Goal: Download file/media

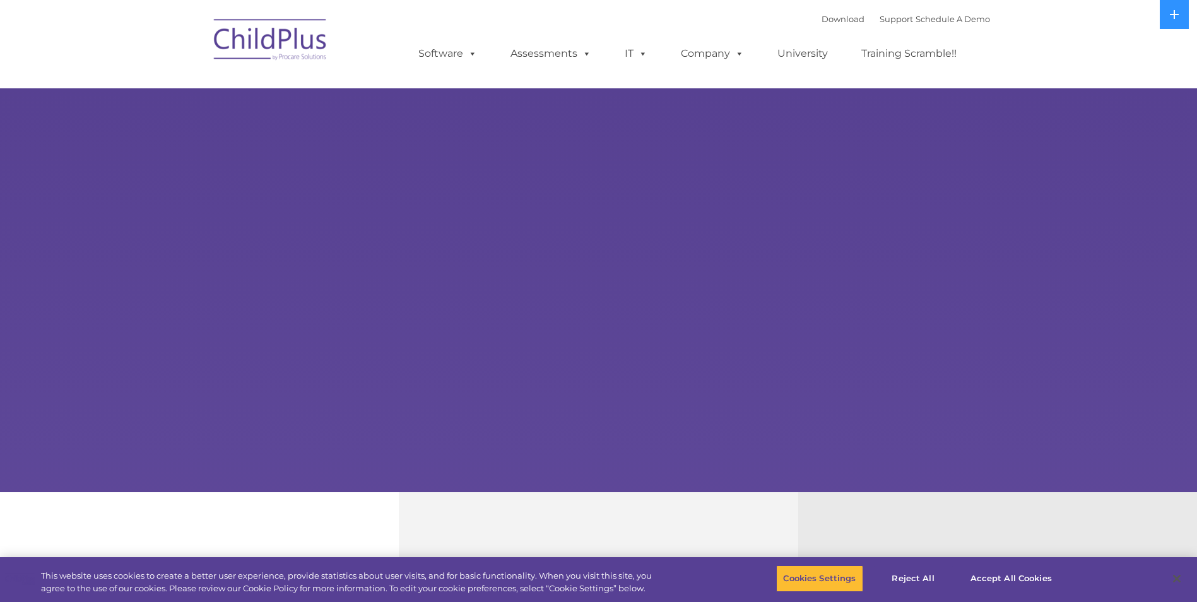
select select "MEDIUM"
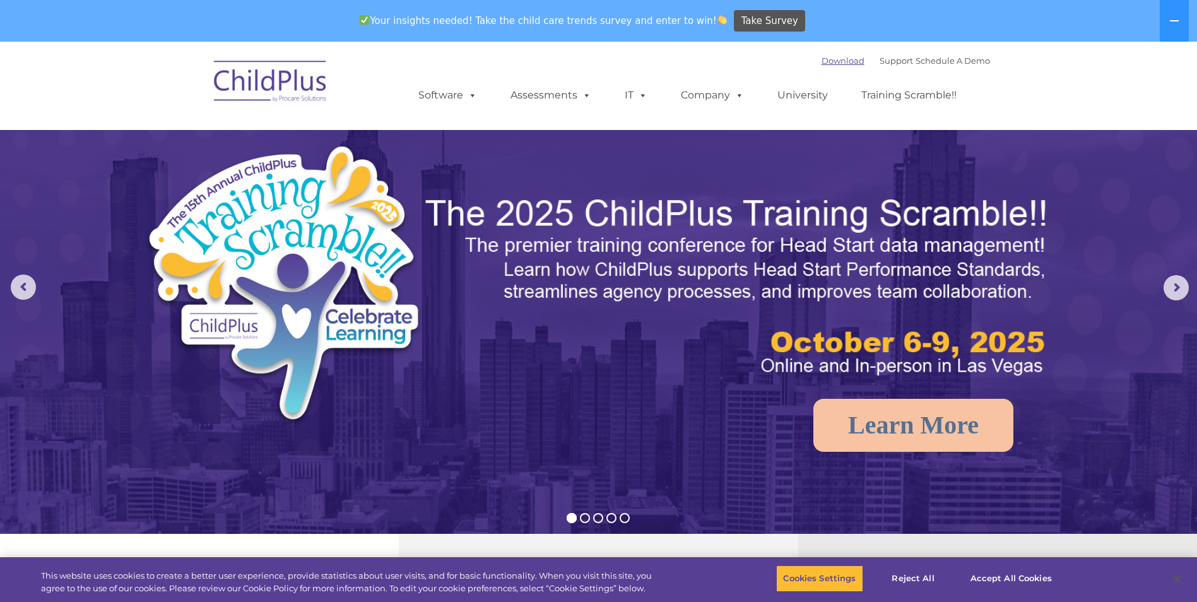
click at [828, 60] on link "Download" at bounding box center [842, 61] width 43 height 10
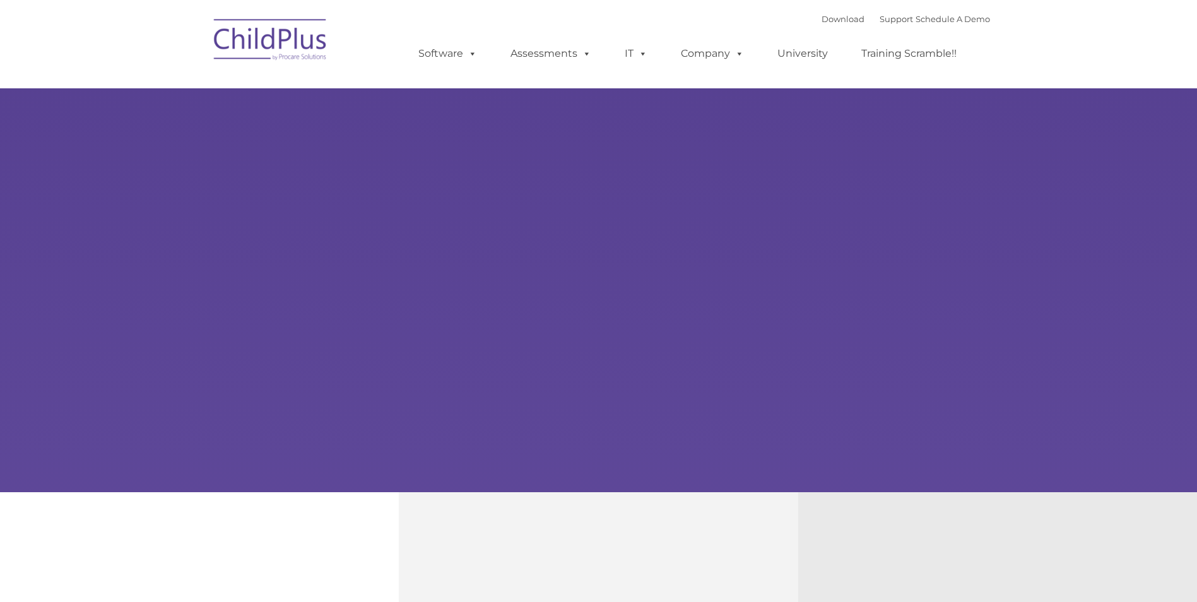
type input ""
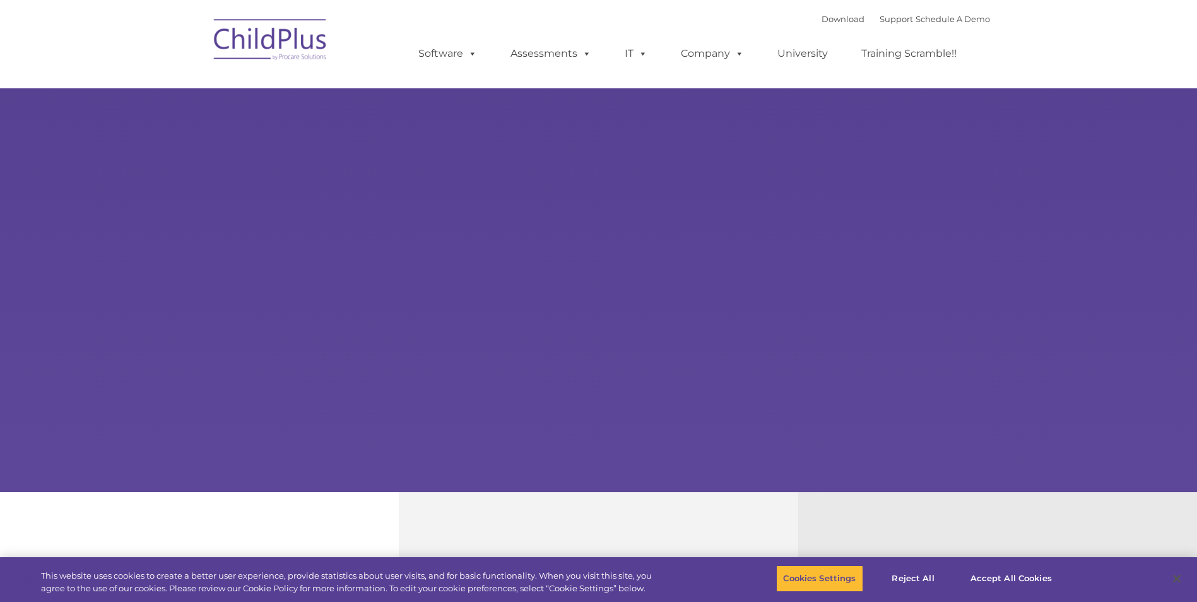
select select "MEDIUM"
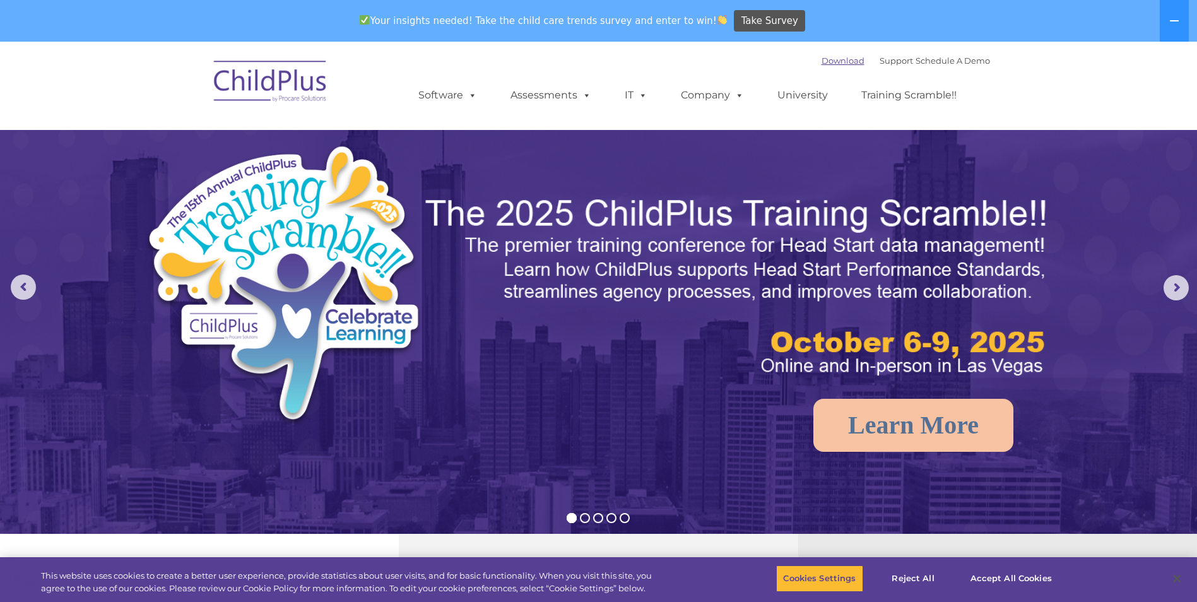
click at [826, 61] on link "Download" at bounding box center [842, 61] width 43 height 10
